Goal: Task Accomplishment & Management: Use online tool/utility

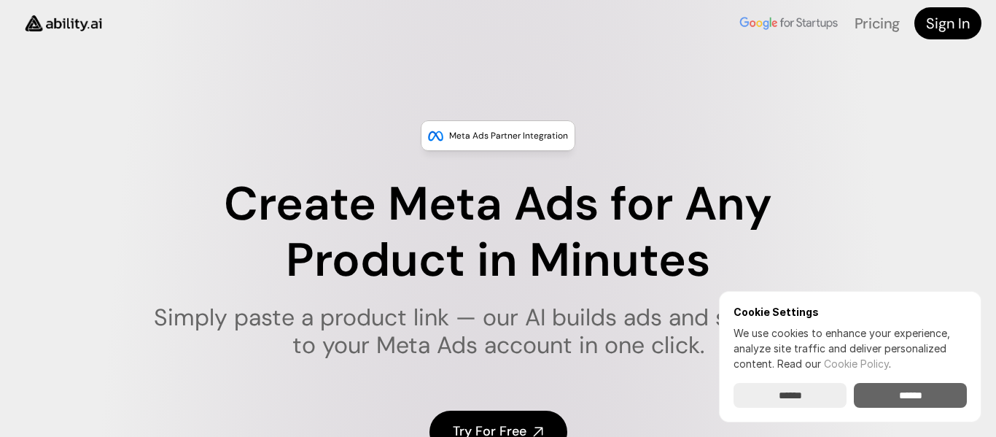
click at [866, 396] on input "******" at bounding box center [909, 395] width 113 height 25
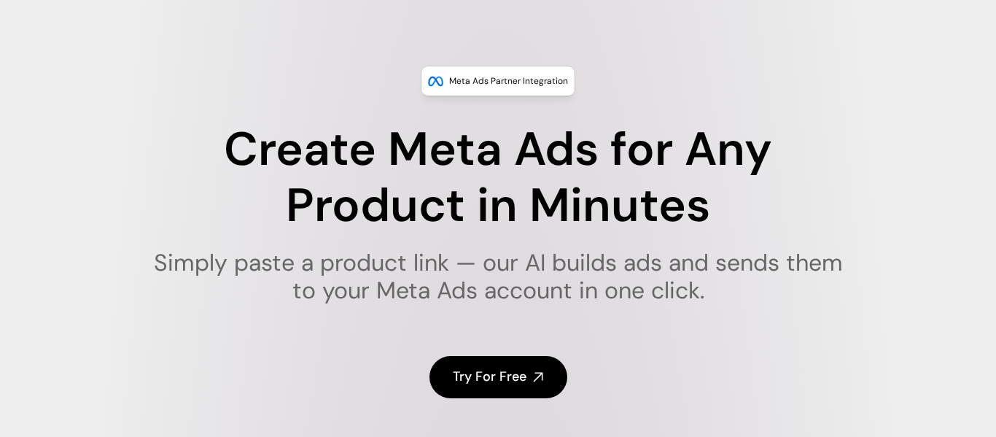
scroll to position [58, 0]
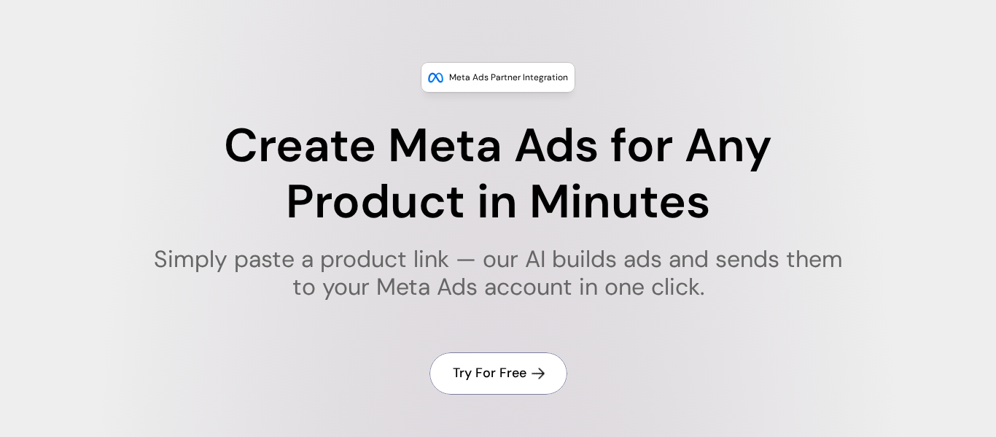
click at [487, 375] on h4 "Try For Free" at bounding box center [490, 373] width 74 height 18
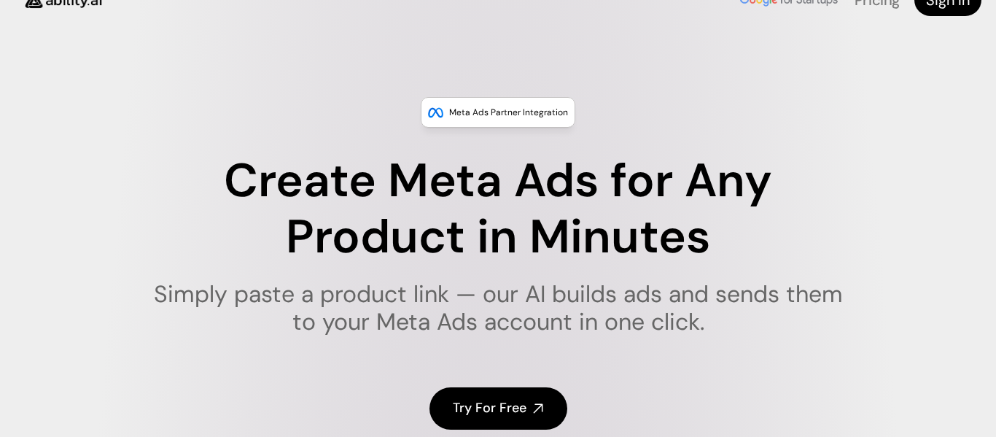
scroll to position [0, 0]
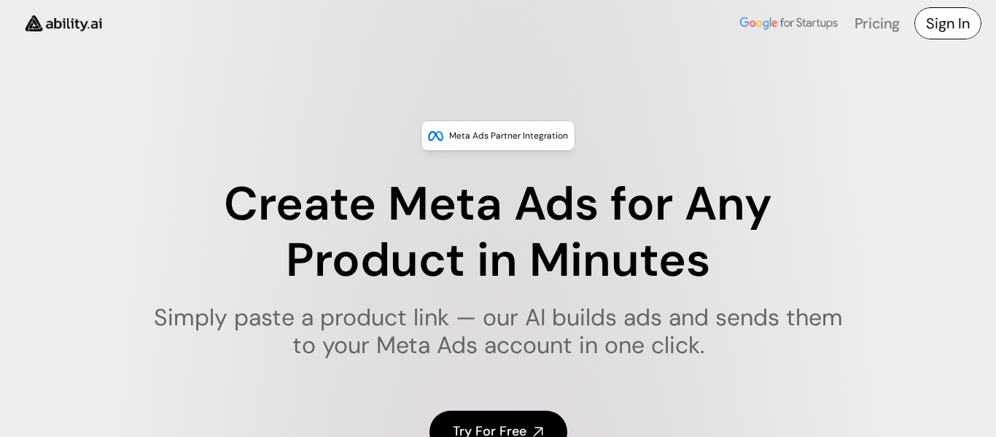
click at [931, 23] on h4 "Sign In" at bounding box center [948, 23] width 44 height 20
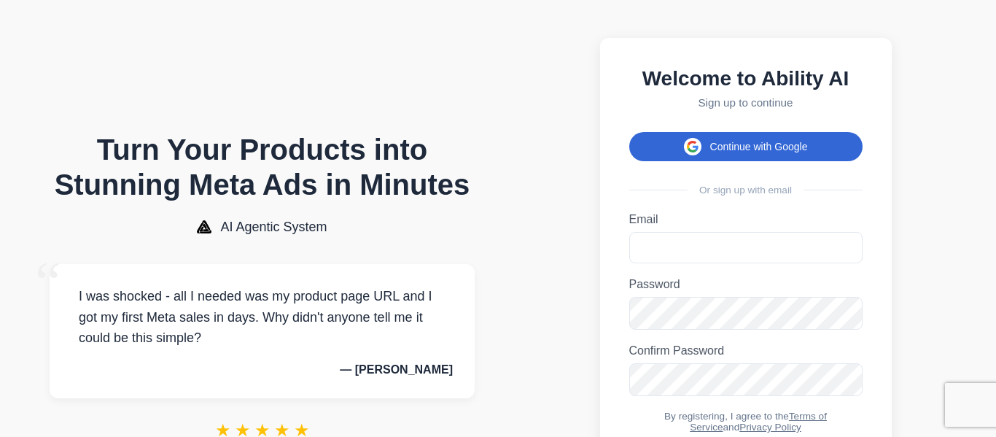
click at [826, 155] on button "Continue with Google" at bounding box center [745, 146] width 233 height 29
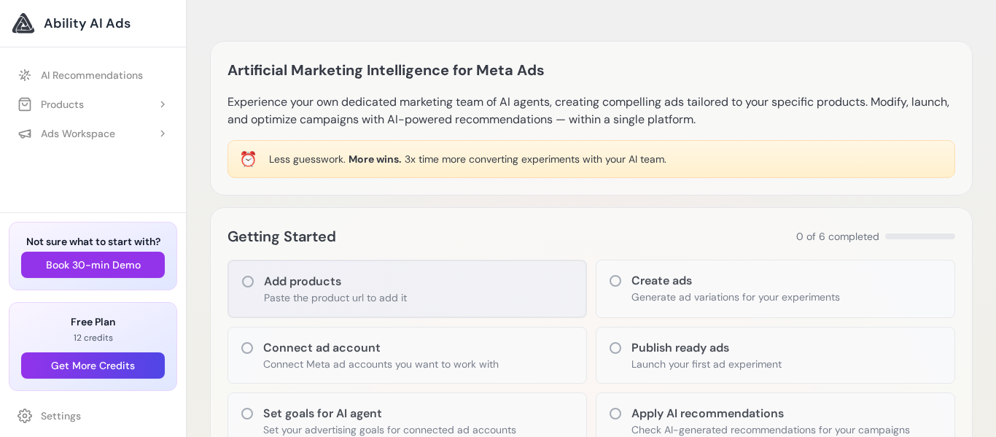
click at [480, 282] on div "Add products Paste the product url to add it" at bounding box center [406, 288] width 359 height 58
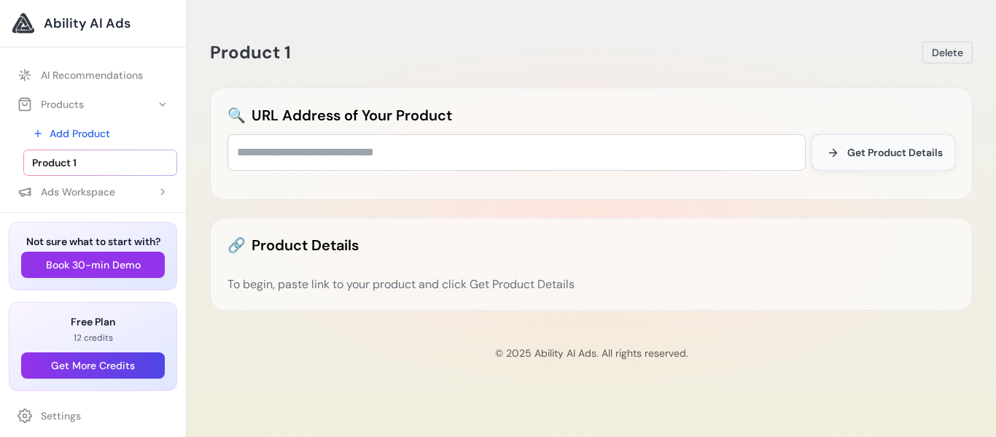
click at [883, 157] on span "Get Product Details" at bounding box center [894, 152] width 95 height 15
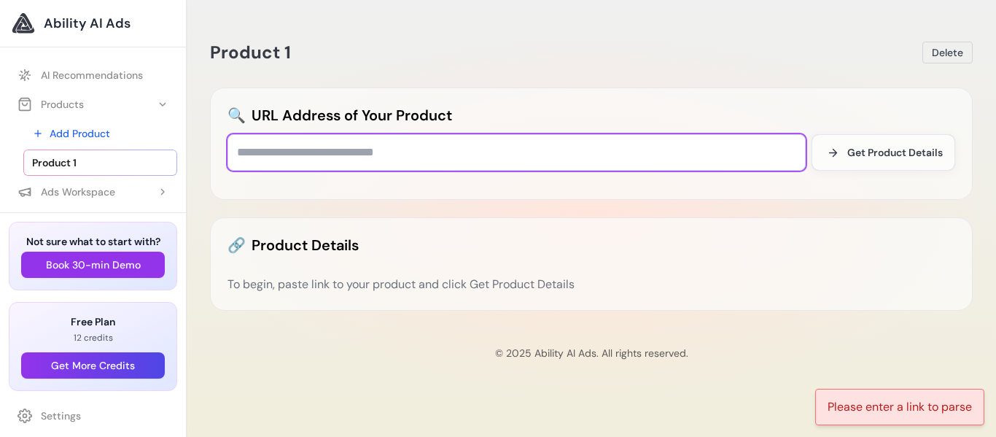
click at [685, 152] on input "text" at bounding box center [516, 152] width 578 height 36
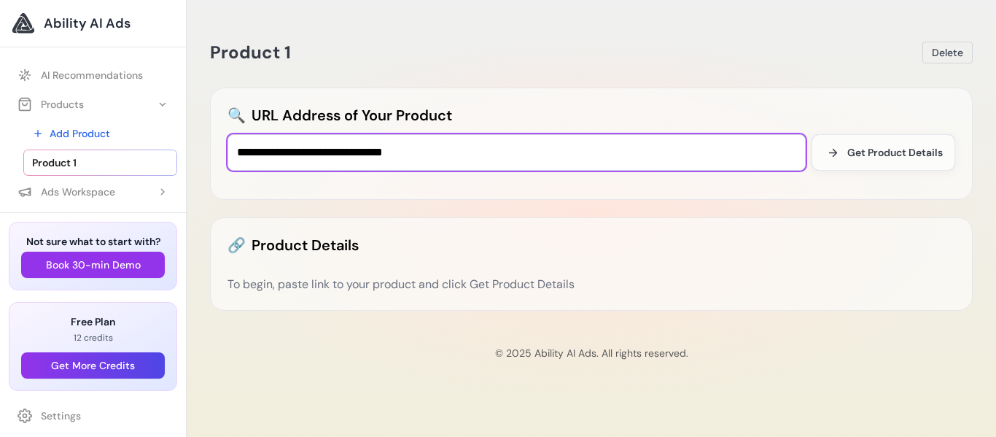
type input "**********"
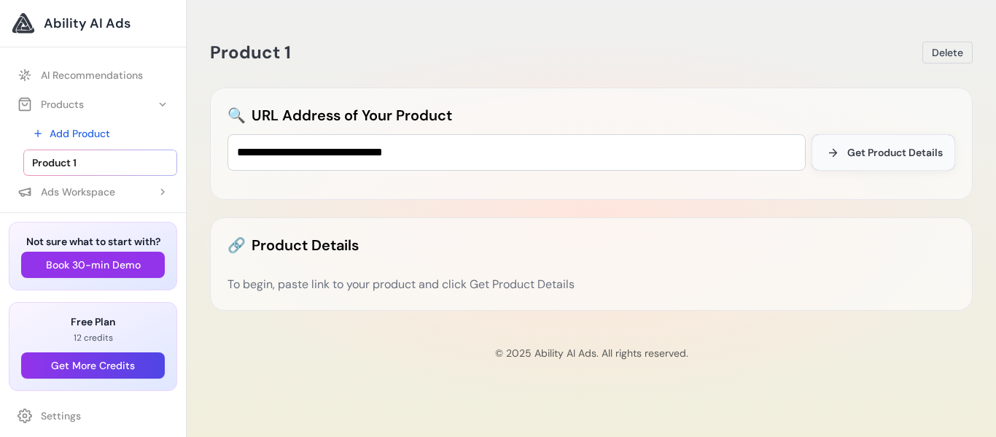
click at [881, 144] on button "Get Product Details" at bounding box center [883, 152] width 144 height 36
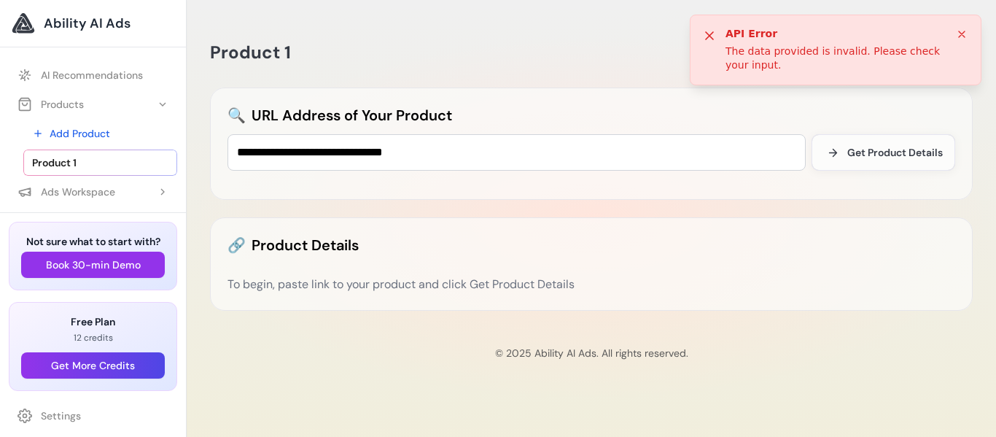
click at [955, 30] on icon at bounding box center [961, 34] width 12 height 12
